Goal: Register for event/course

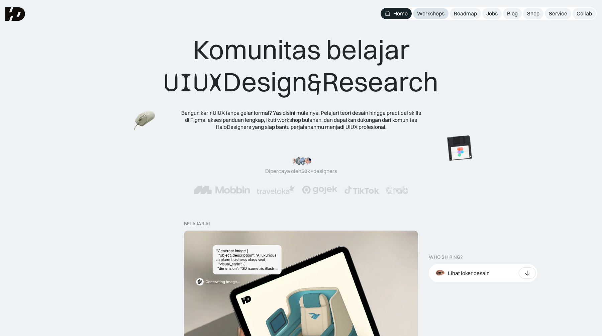
click at [434, 13] on div "Workshops" at bounding box center [430, 13] width 27 height 7
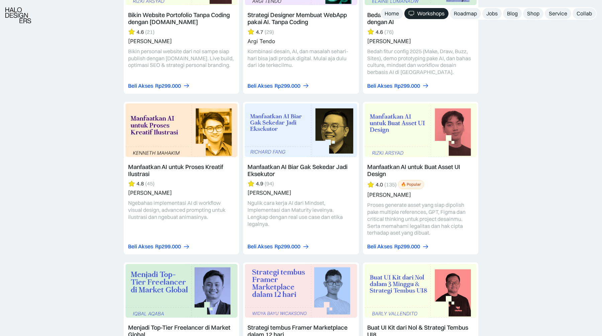
scroll to position [857, 0]
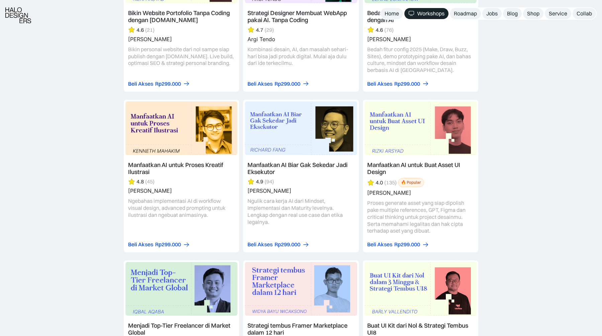
click at [283, 167] on link at bounding box center [300, 176] width 115 height 152
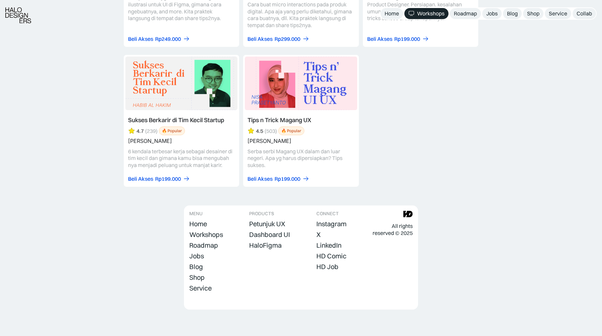
scroll to position [2841, 0]
click at [210, 245] on div "Roadmap" at bounding box center [203, 245] width 29 height 8
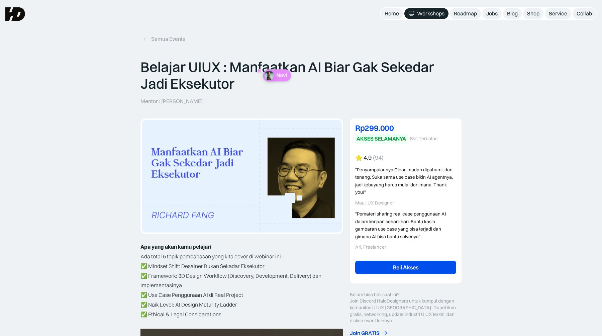
click at [389, 264] on link "Beli Akses" at bounding box center [405, 266] width 101 height 13
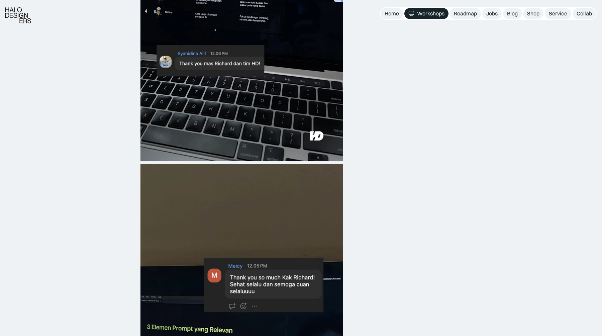
scroll to position [650, 0]
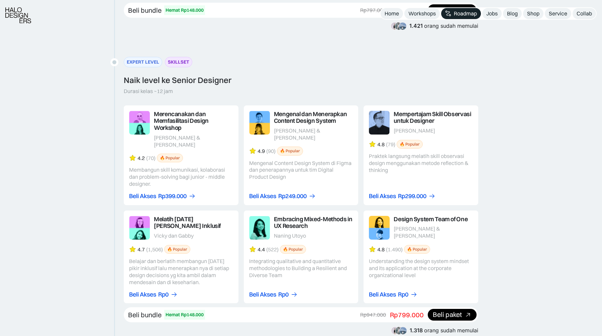
scroll to position [1053, 0]
